Goal: Task Accomplishment & Management: Use online tool/utility

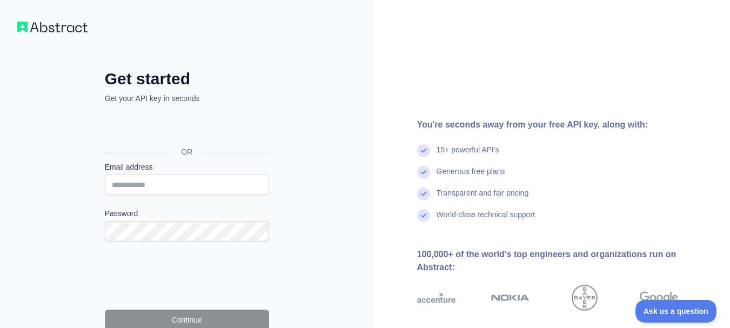
click at [637, 123] on div "You're seconds away from your free API key, along with:" at bounding box center [565, 124] width 296 height 13
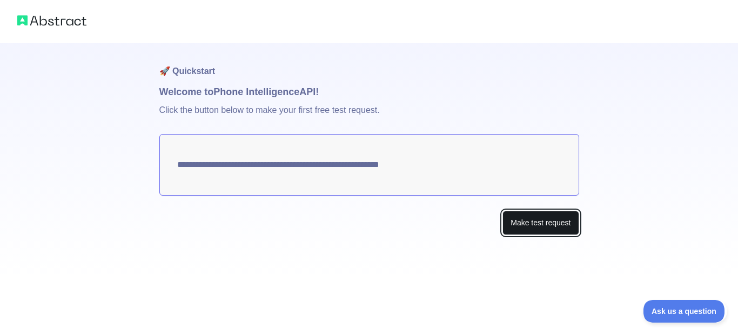
click at [568, 232] on button "Make test request" at bounding box center [541, 223] width 76 height 24
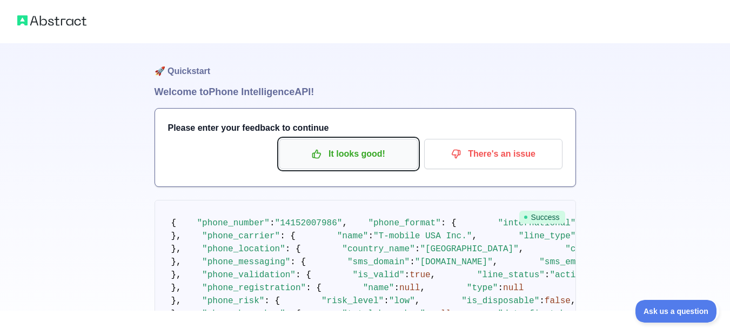
click at [326, 157] on p "It looks good!" at bounding box center [349, 154] width 122 height 18
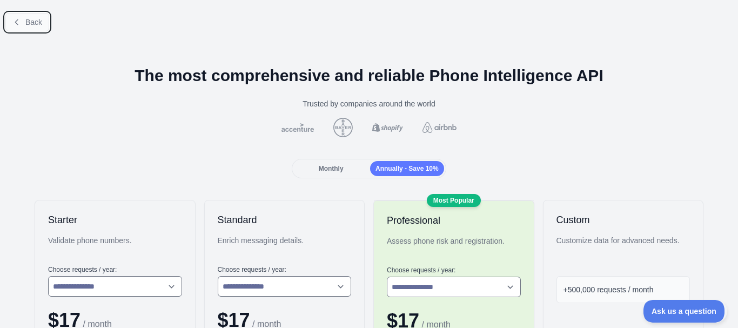
click at [35, 26] on span "Back" at bounding box center [33, 22] width 17 height 9
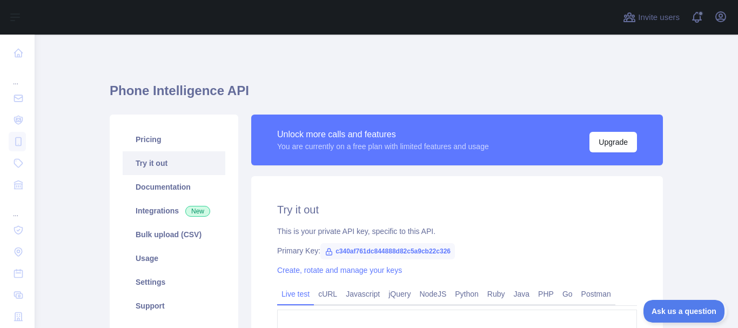
scroll to position [54, 0]
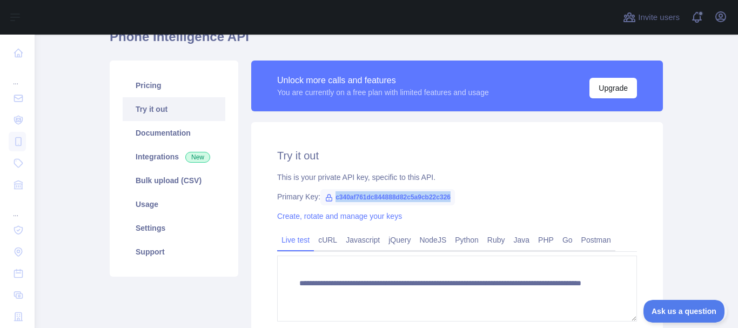
drag, startPoint x: 445, startPoint y: 197, endPoint x: 329, endPoint y: 198, distance: 116.2
click at [329, 198] on span "c340af761dc844888d82c5a9cb22c326" at bounding box center [388, 197] width 135 height 16
copy span "c340af761dc844888d82c5a9cb22c326"
click at [452, 237] on link "Python" at bounding box center [467, 239] width 32 height 17
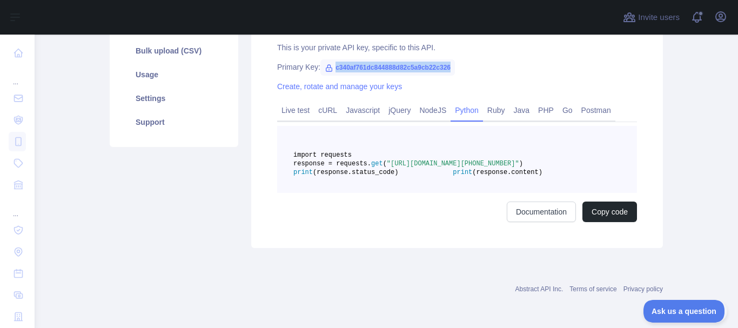
scroll to position [102, 0]
